Goal: Find specific page/section: Find specific page/section

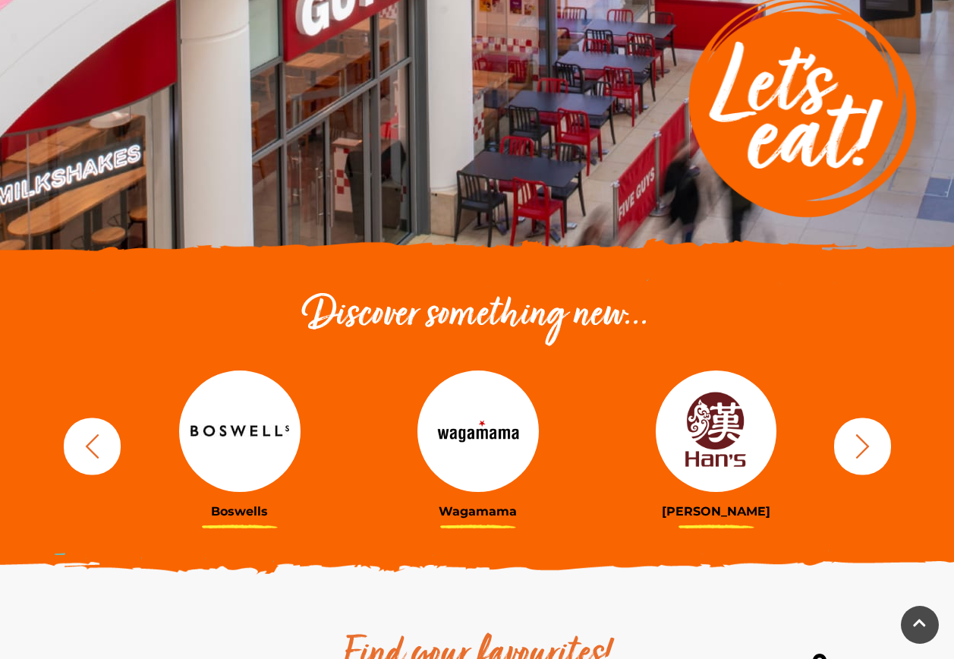
scroll to position [380, 0]
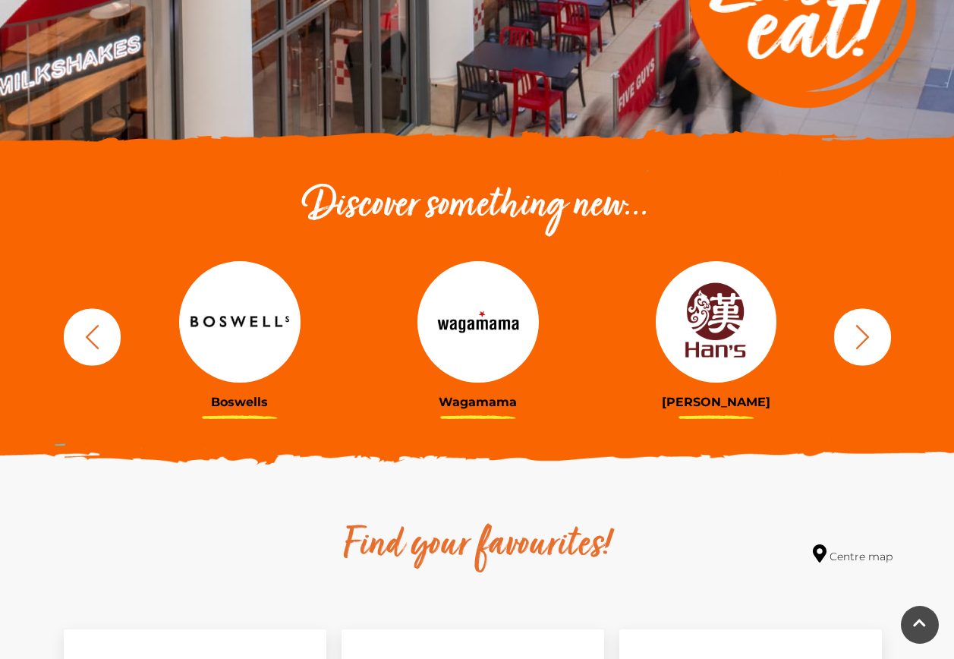
click at [862, 349] on icon "button" at bounding box center [863, 337] width 28 height 28
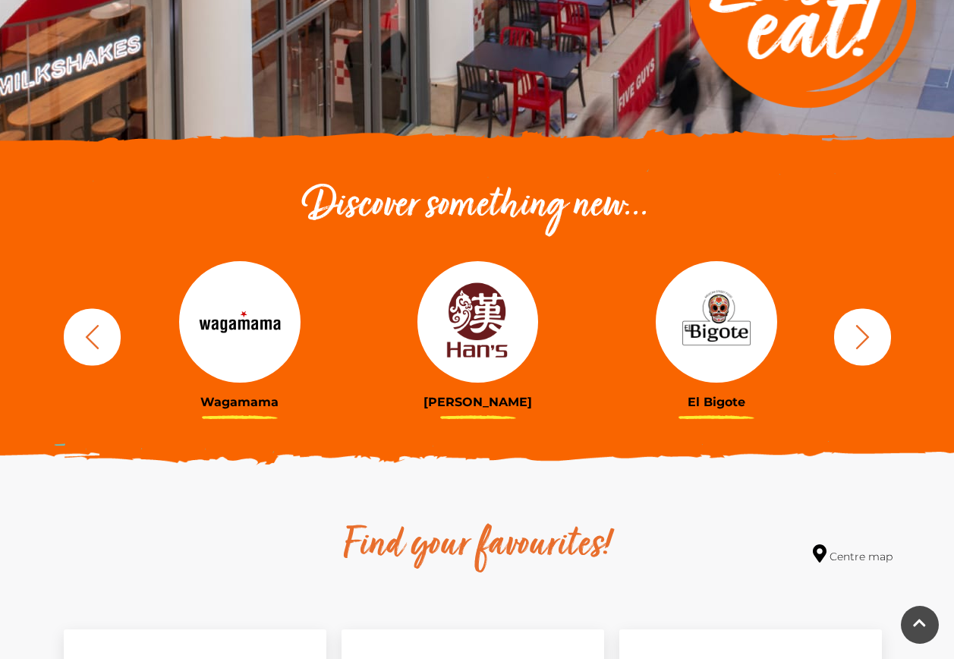
click at [862, 349] on icon "button" at bounding box center [863, 337] width 28 height 28
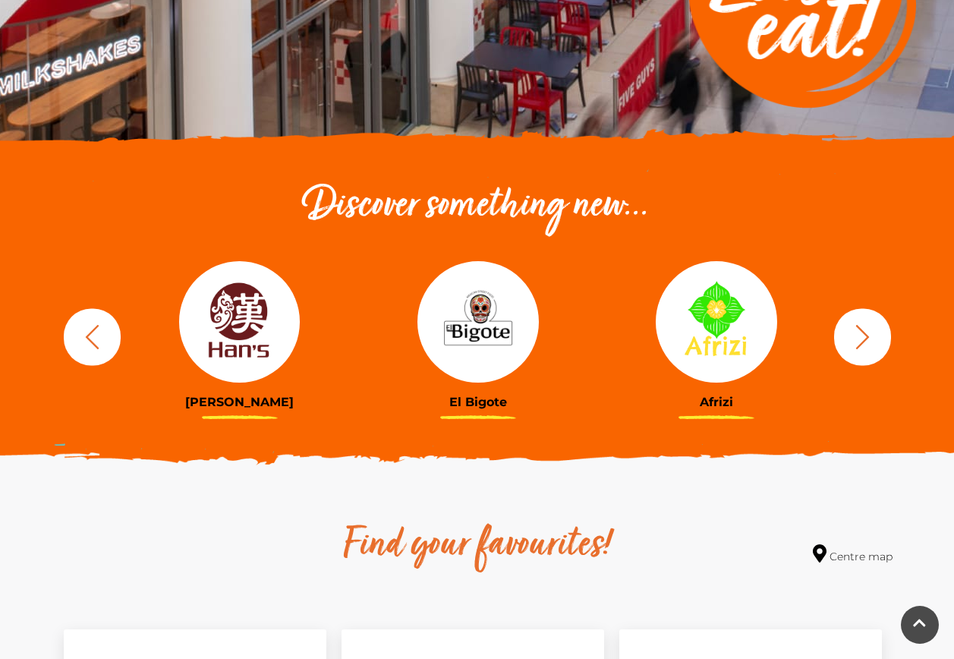
click at [862, 349] on icon "button" at bounding box center [863, 337] width 28 height 28
click at [852, 342] on icon "button" at bounding box center [863, 337] width 28 height 28
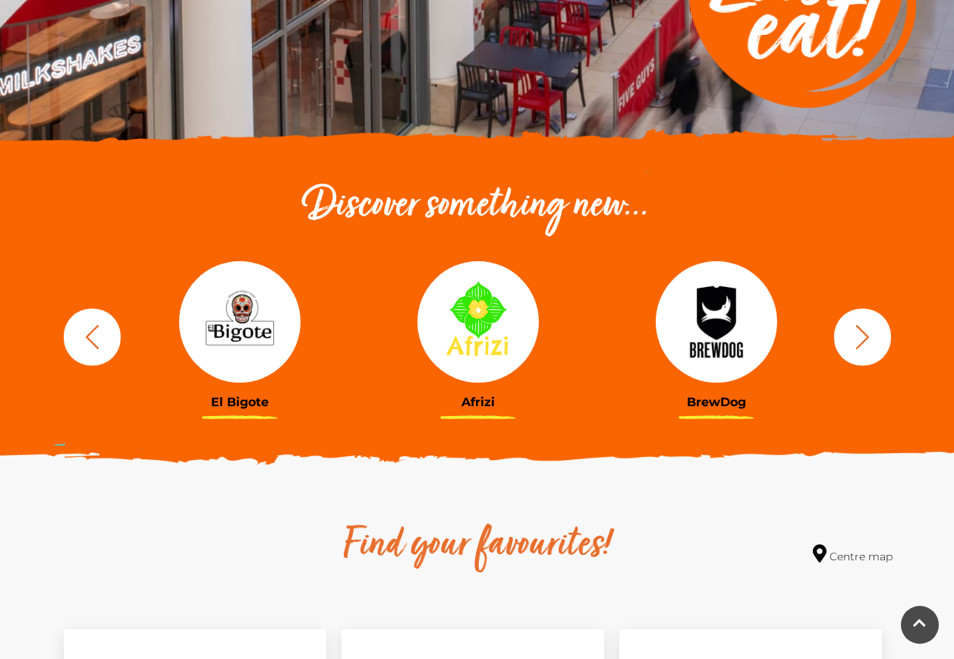
click at [852, 342] on icon "button" at bounding box center [863, 337] width 28 height 28
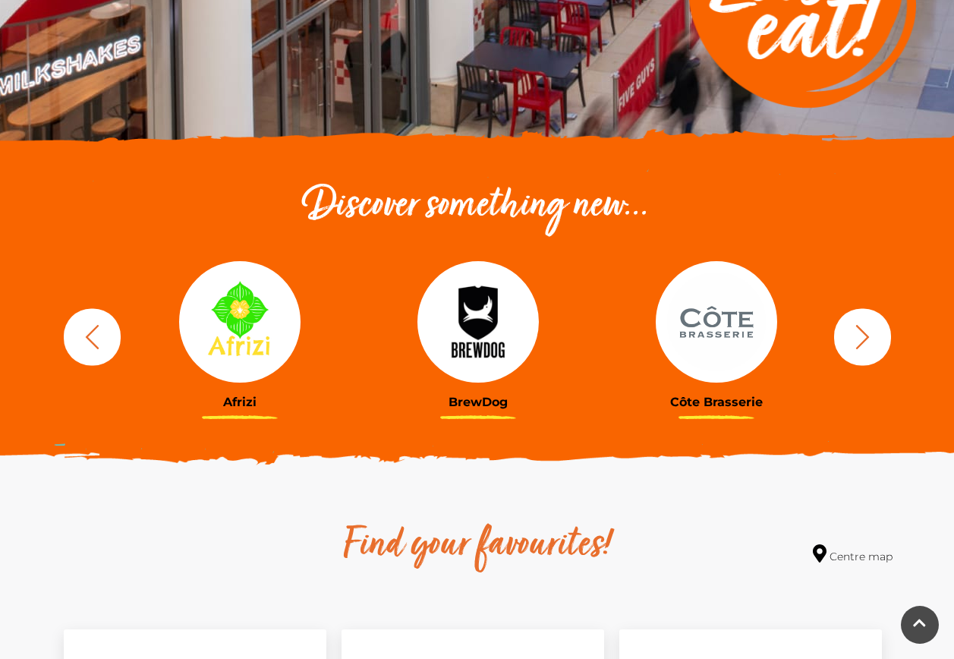
click at [852, 342] on icon "button" at bounding box center [863, 337] width 28 height 28
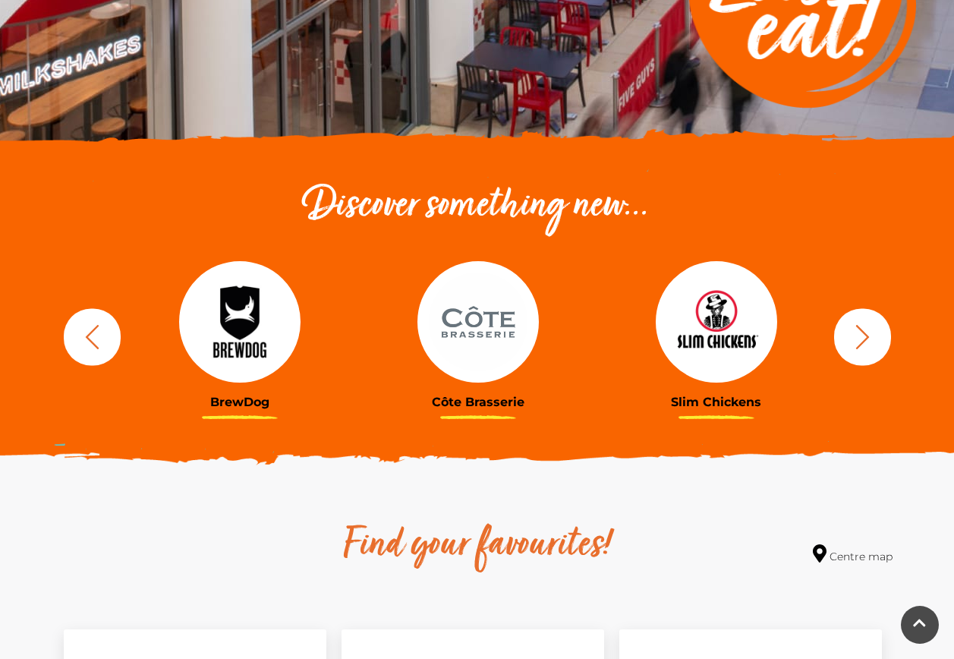
click at [852, 342] on icon "button" at bounding box center [863, 337] width 28 height 28
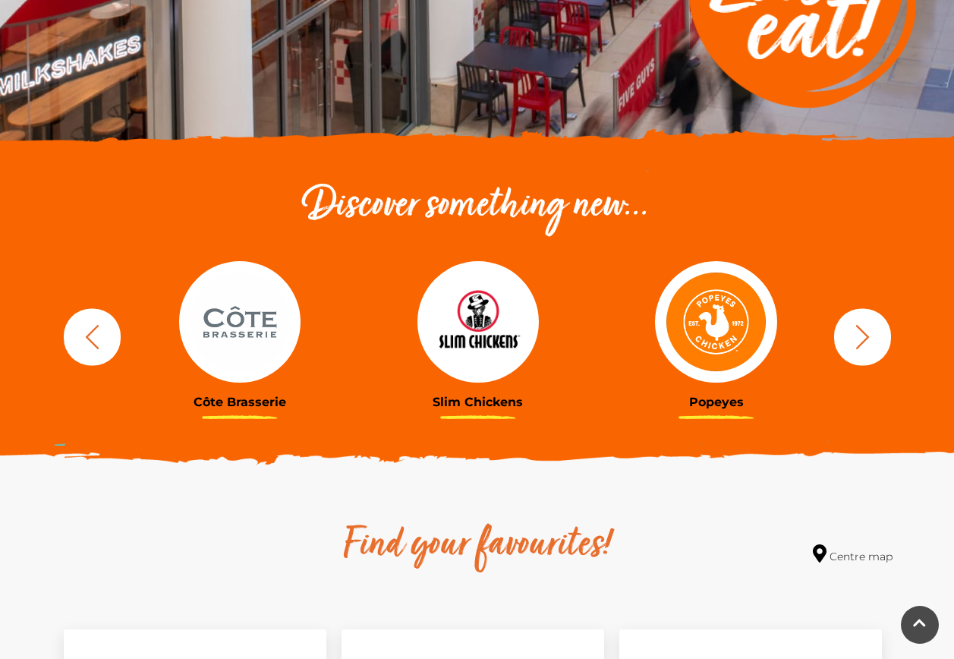
click at [852, 342] on icon "button" at bounding box center [863, 337] width 28 height 28
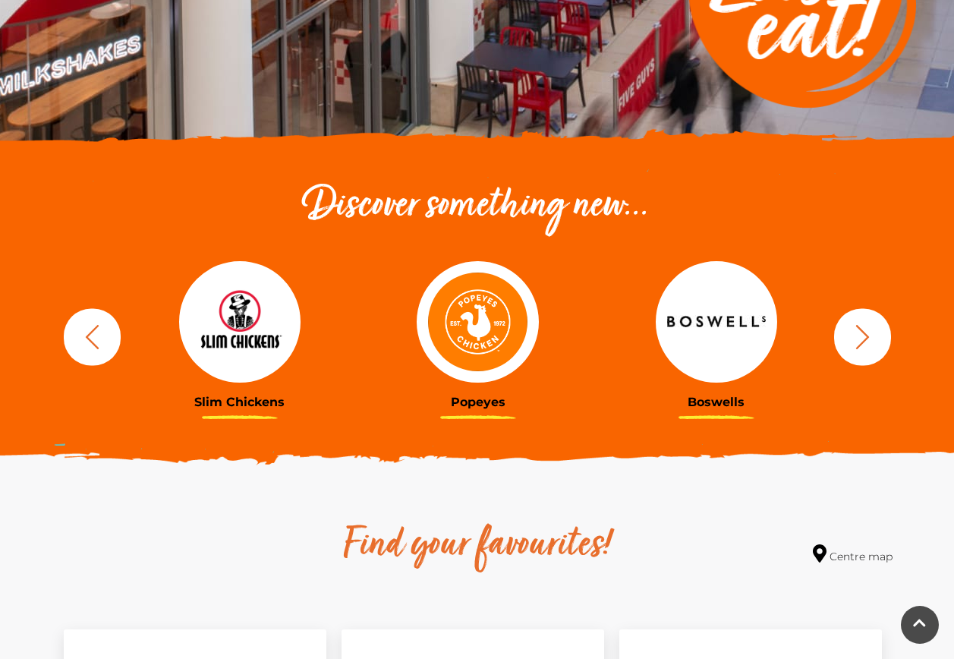
click at [852, 342] on icon "button" at bounding box center [863, 337] width 28 height 28
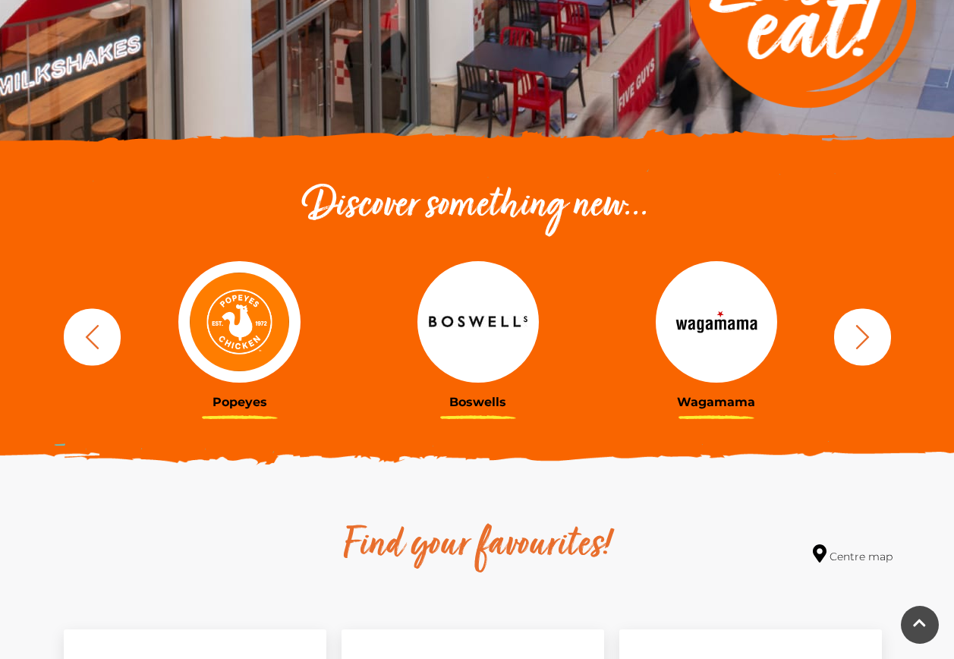
click at [852, 342] on icon "button" at bounding box center [863, 337] width 28 height 28
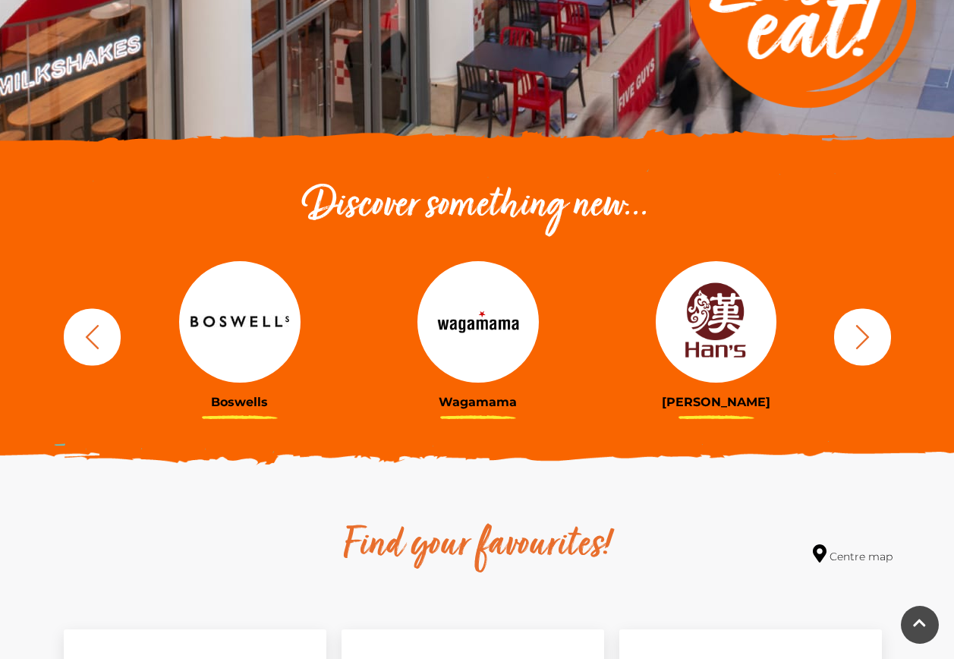
click at [852, 342] on icon "button" at bounding box center [863, 337] width 28 height 28
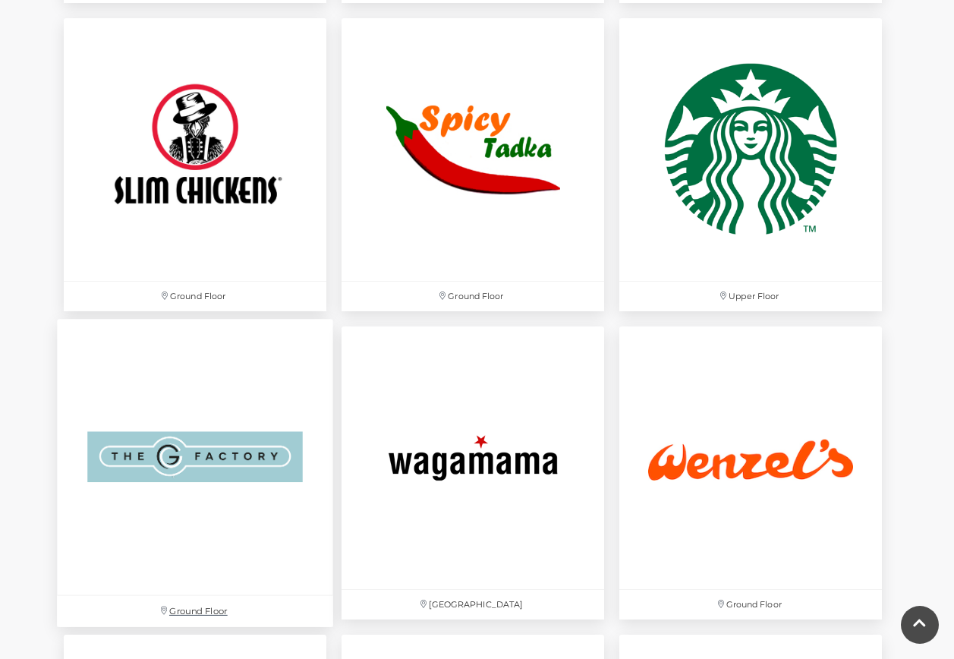
scroll to position [4554, 0]
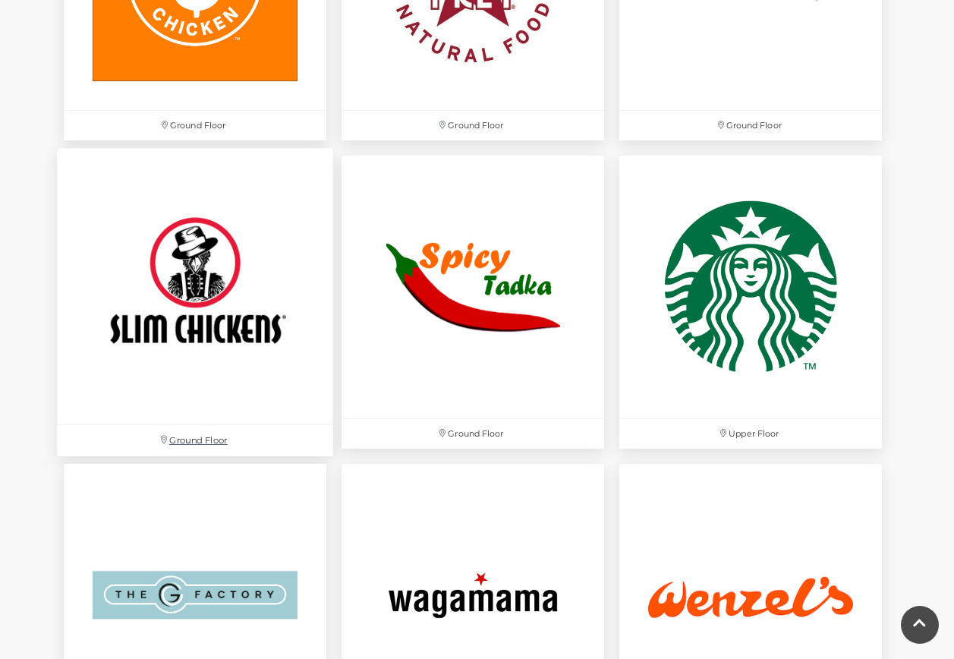
click at [204, 325] on img at bounding box center [195, 286] width 276 height 276
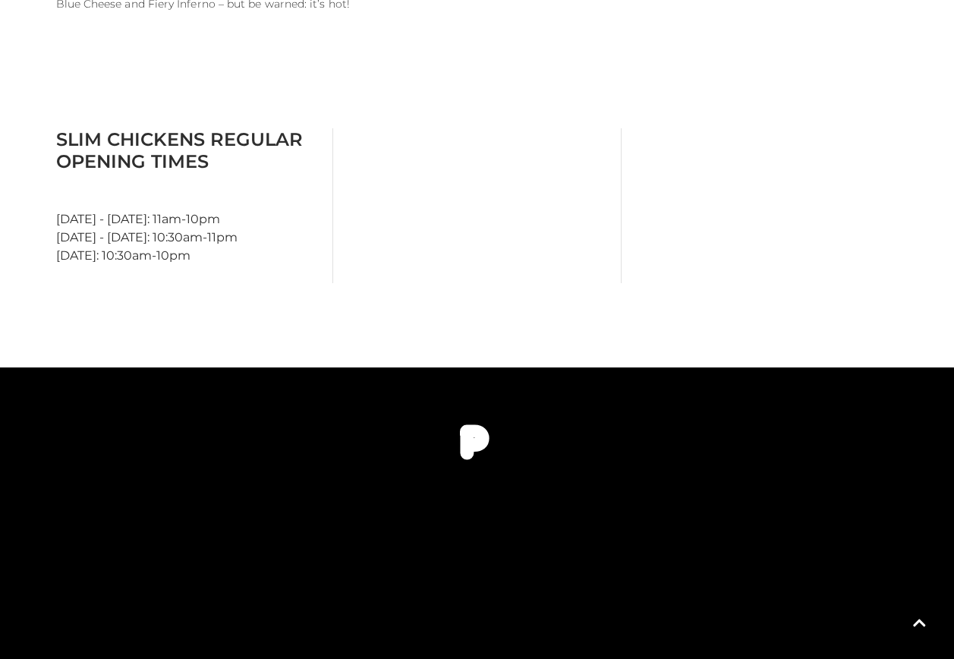
scroll to position [607, 0]
